Goal: Task Accomplishment & Management: Complete application form

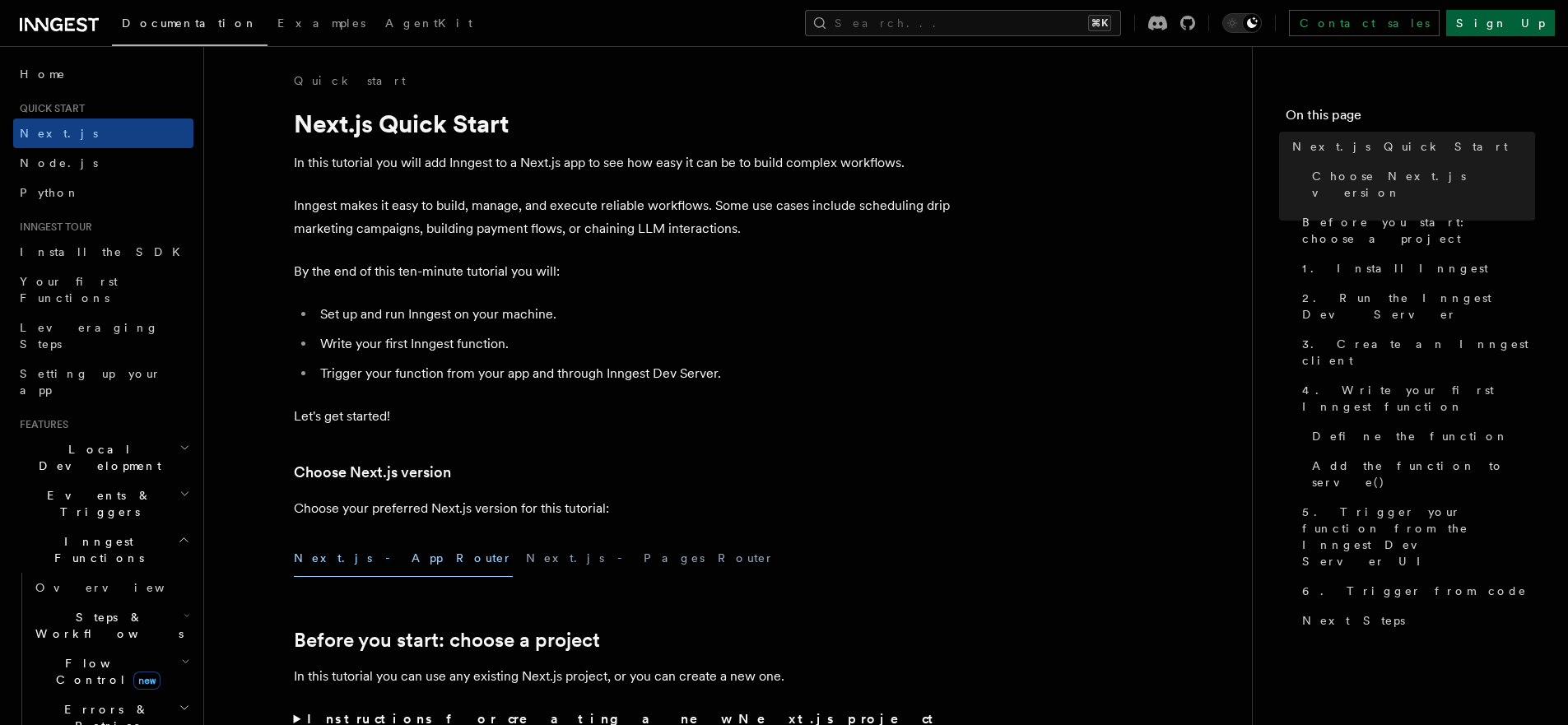
click at [1509, 33] on link "Sign Up" at bounding box center [1500, 23] width 108 height 27
click at [1525, 26] on link "Sign Up" at bounding box center [1500, 23] width 108 height 27
click at [1516, 25] on link "Sign Up" at bounding box center [1500, 23] width 108 height 27
